Goal: Task Accomplishment & Management: Use online tool/utility

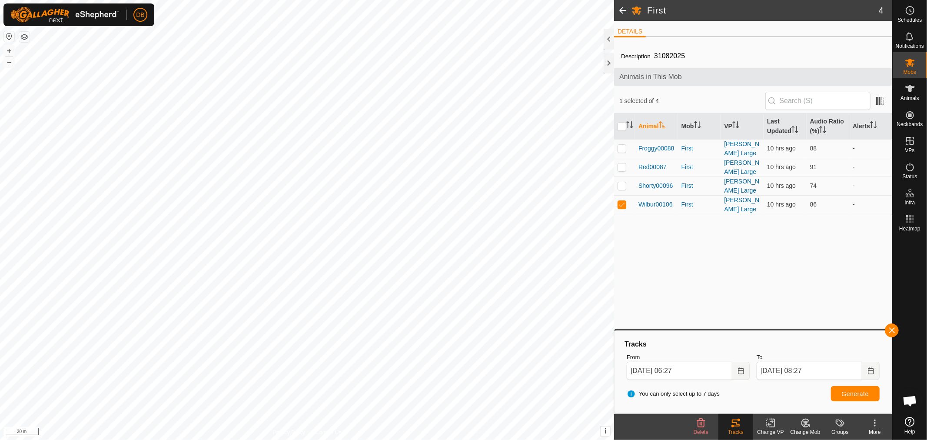
scroll to position [167, 0]
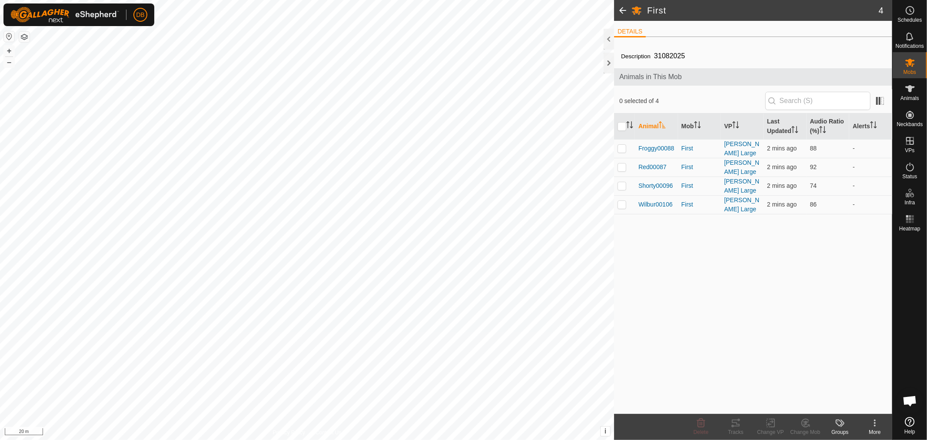
scroll to position [167, 0]
click at [664, 147] on span "Froggy00088" at bounding box center [656, 148] width 36 height 9
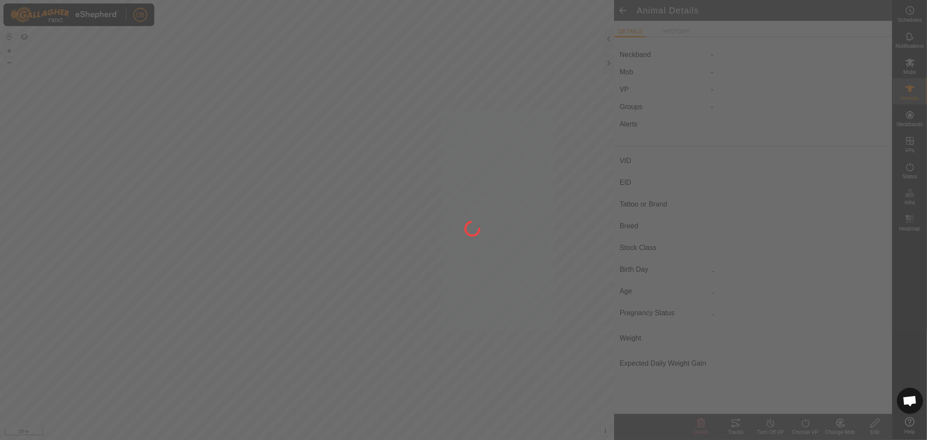
type input "Froggy00088"
type input "-"
type input "Red Pole"
type input "-"
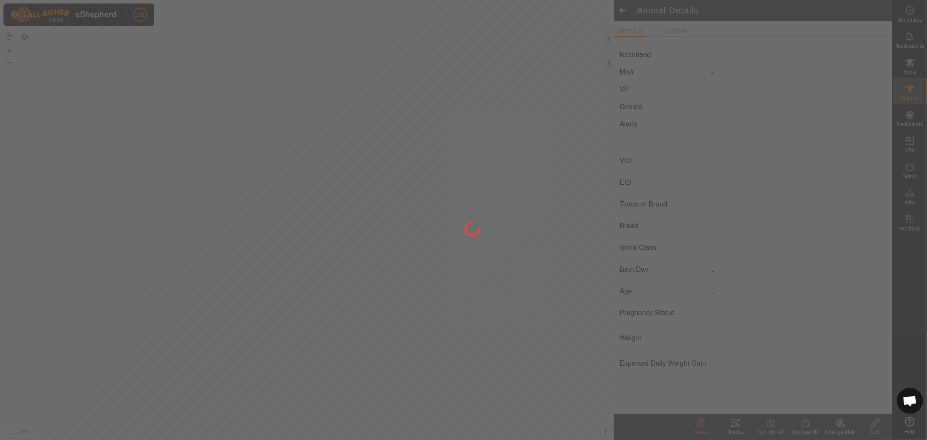
type input "0 kg"
type input "-"
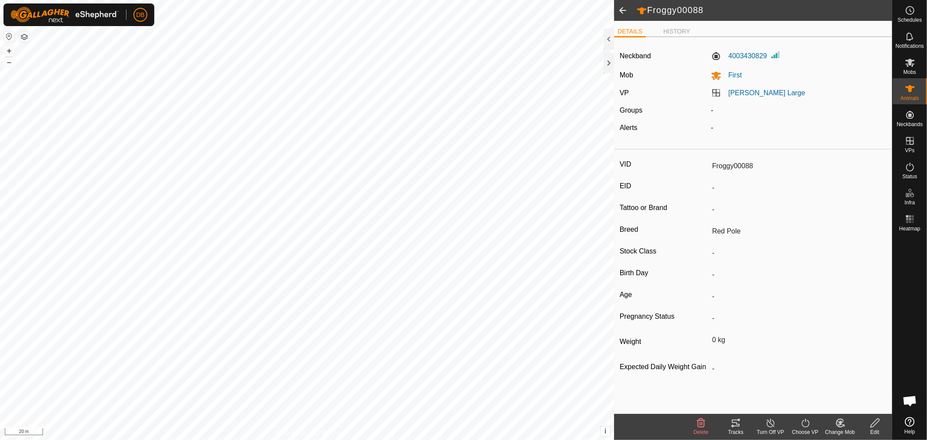
click at [738, 422] on icon at bounding box center [736, 423] width 10 height 10
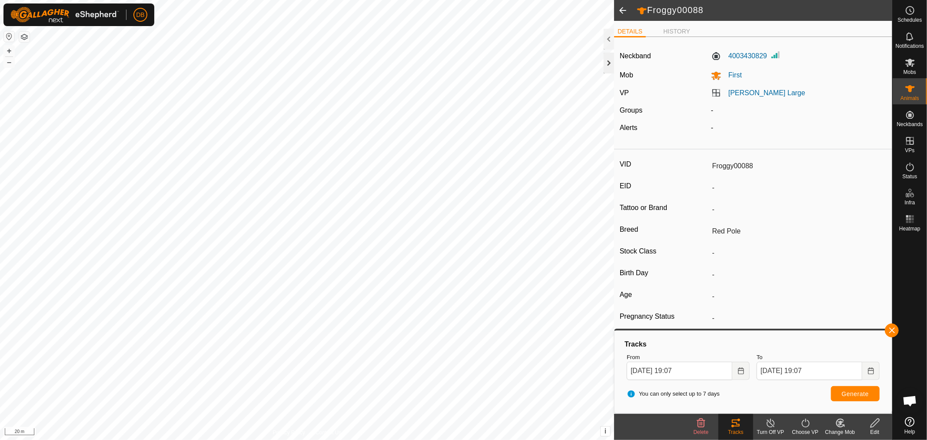
click at [609, 60] on div at bounding box center [609, 63] width 10 height 21
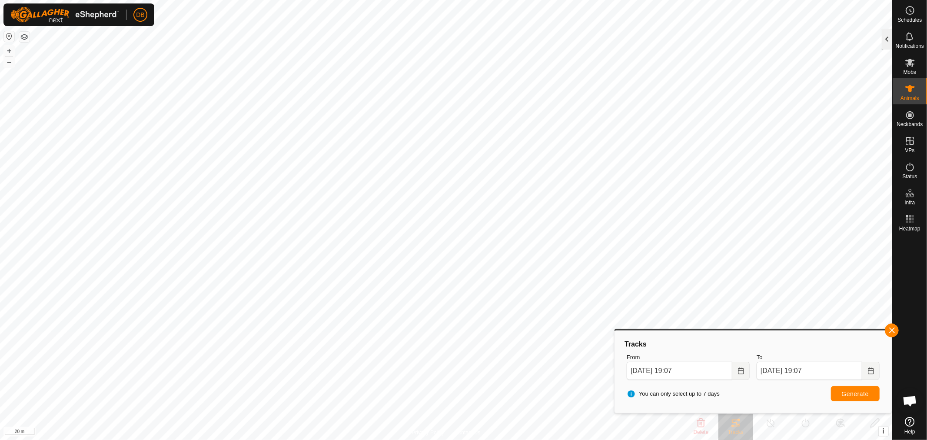
click at [886, 40] on div at bounding box center [887, 39] width 10 height 21
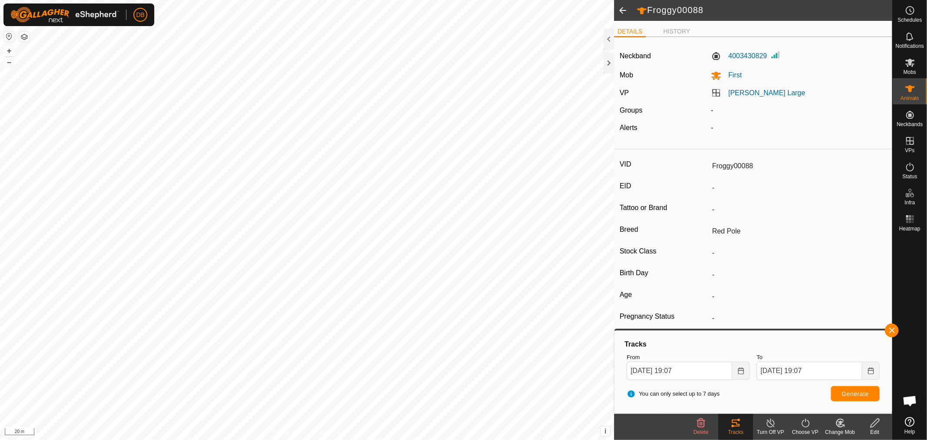
click at [622, 9] on span at bounding box center [622, 10] width 17 height 21
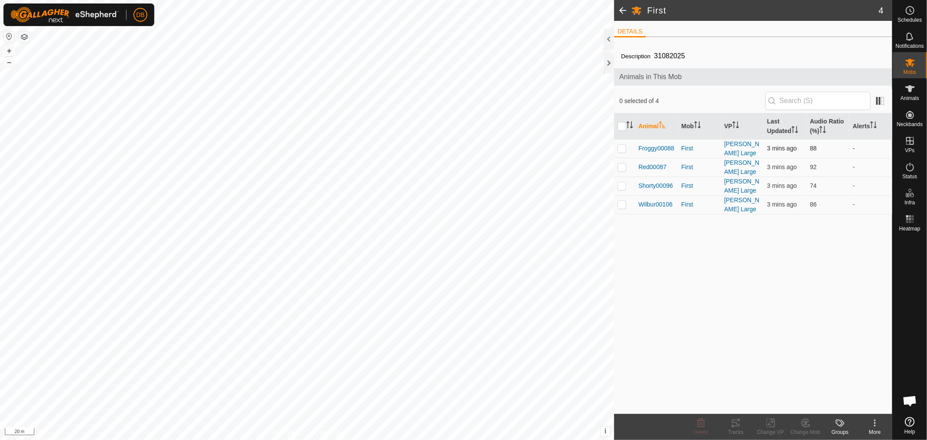
click at [616, 146] on td at bounding box center [624, 148] width 21 height 19
click at [733, 421] on icon at bounding box center [736, 423] width 10 height 10
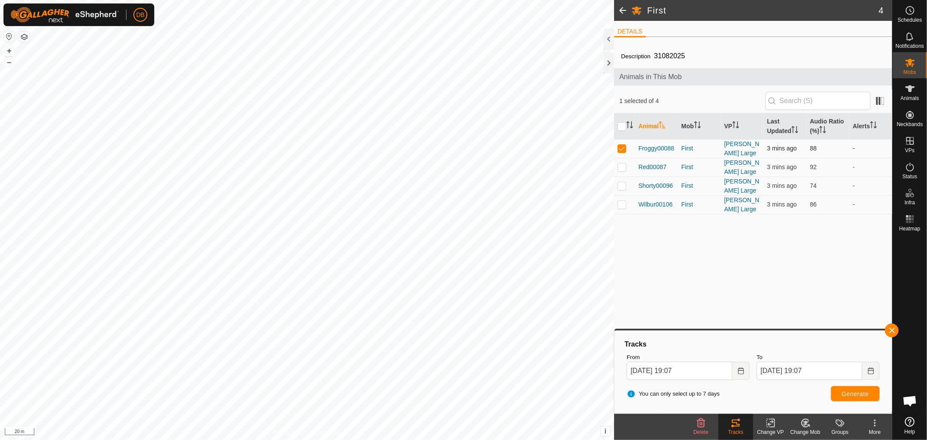
click at [622, 145] on p-checkbox at bounding box center [622, 148] width 9 height 7
checkbox input "false"
click at [622, 166] on p-checkbox at bounding box center [622, 166] width 9 height 7
click at [847, 392] on span "Generate" at bounding box center [855, 393] width 27 height 7
click at [620, 166] on p-checkbox at bounding box center [622, 166] width 9 height 7
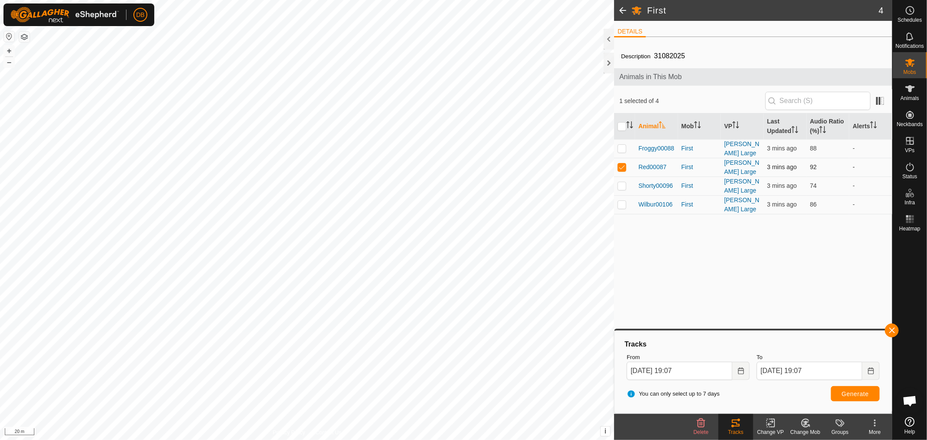
checkbox input "false"
drag, startPoint x: 618, startPoint y: 180, endPoint x: 642, endPoint y: 207, distance: 35.7
click at [619, 182] on p-checkbox at bounding box center [622, 185] width 9 height 7
click at [850, 392] on span "Generate" at bounding box center [855, 393] width 27 height 7
click at [620, 182] on p-checkbox at bounding box center [622, 185] width 9 height 7
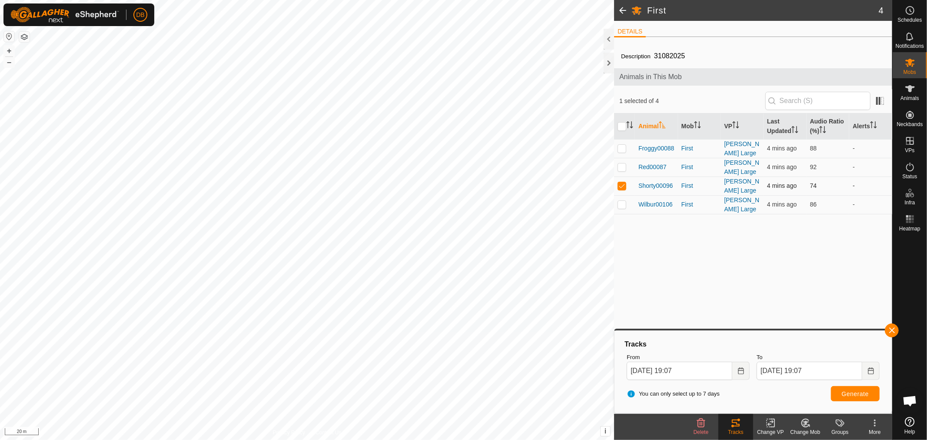
checkbox input "false"
click at [620, 203] on p-checkbox at bounding box center [622, 204] width 9 height 7
checkbox input "true"
click at [858, 392] on span "Generate" at bounding box center [855, 393] width 27 height 7
